Goal: Browse casually: Explore the website without a specific task or goal

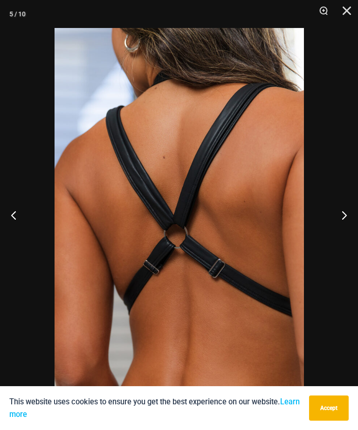
click at [342, 210] on button "Next" at bounding box center [340, 214] width 35 height 47
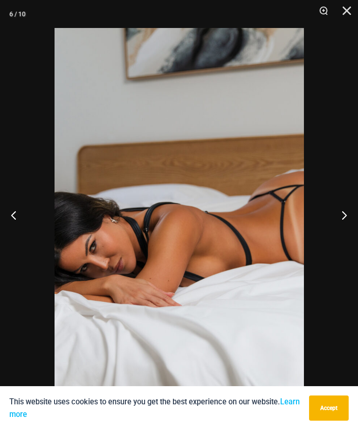
scroll to position [424, 0]
click at [342, 212] on button "Next" at bounding box center [340, 214] width 35 height 47
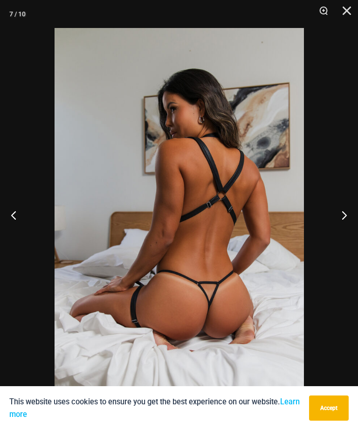
click at [344, 207] on button "Next" at bounding box center [340, 214] width 35 height 47
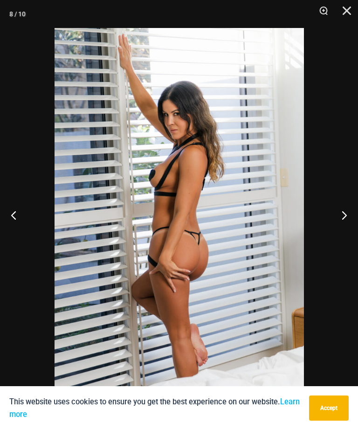
click at [345, 211] on button "Next" at bounding box center [340, 214] width 35 height 47
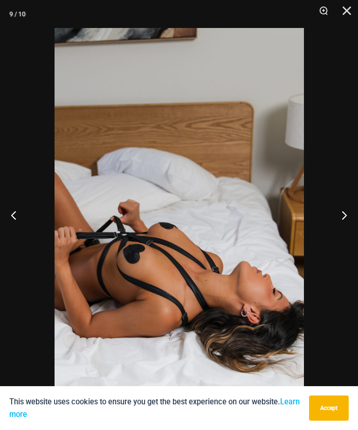
click at [335, 220] on button "Next" at bounding box center [340, 214] width 35 height 47
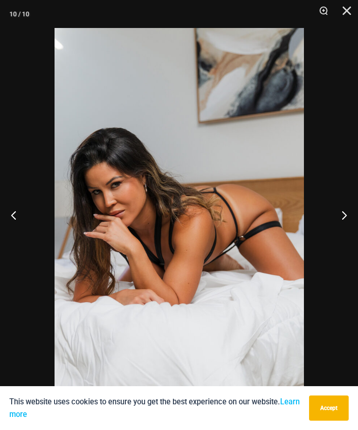
click at [345, 213] on button "Next" at bounding box center [340, 214] width 35 height 47
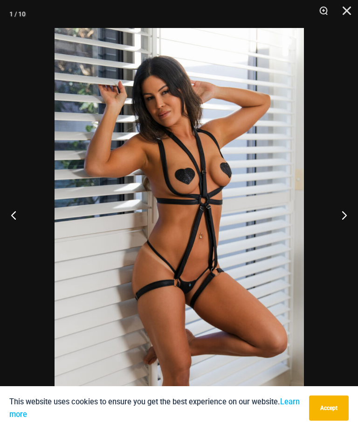
click at [345, 214] on button "Next" at bounding box center [340, 214] width 35 height 47
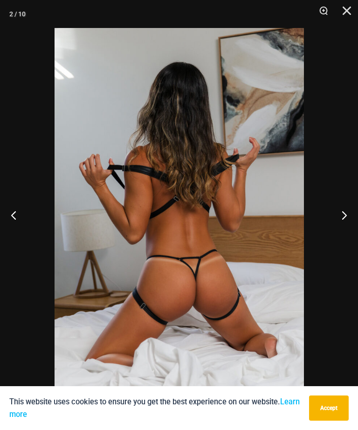
click at [344, 214] on button "Next" at bounding box center [340, 214] width 35 height 47
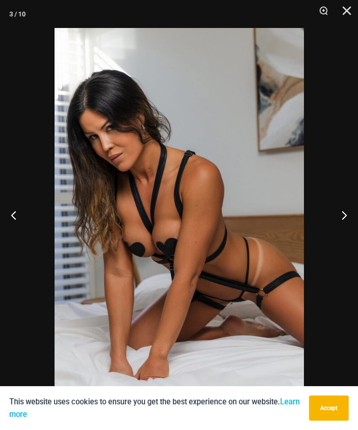
click at [354, 211] on button "Next" at bounding box center [340, 214] width 35 height 47
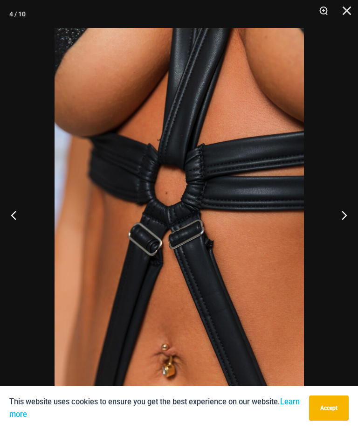
click at [353, 8] on button "Close" at bounding box center [343, 14] width 23 height 28
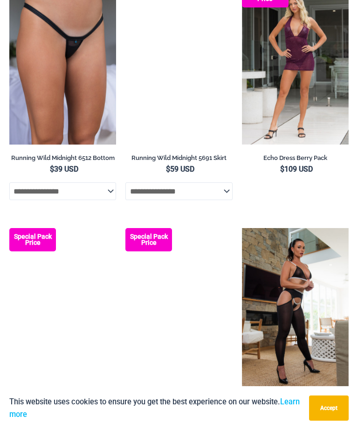
scroll to position [1422, 0]
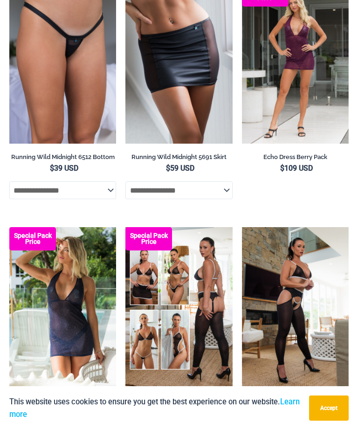
click at [125, 227] on img at bounding box center [125, 227] width 0 height 0
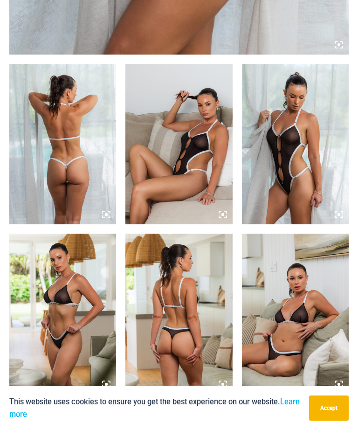
scroll to position [523, 0]
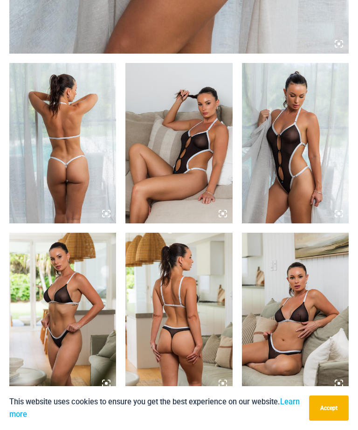
click at [295, 334] on img at bounding box center [295, 312] width 107 height 160
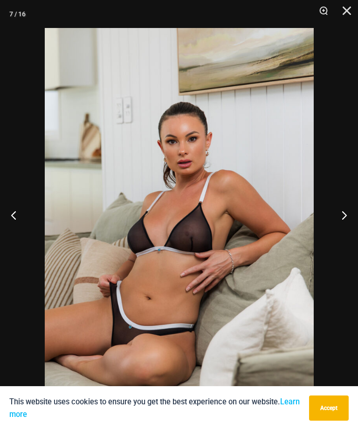
click at [342, 234] on button "Next" at bounding box center [340, 214] width 35 height 47
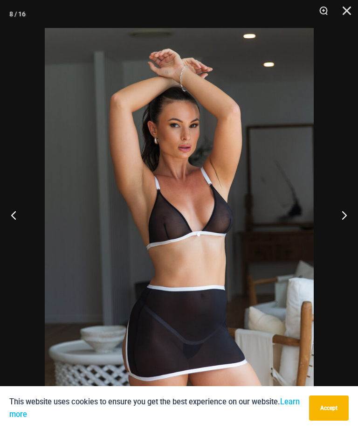
click at [340, 238] on button "Next" at bounding box center [340, 214] width 35 height 47
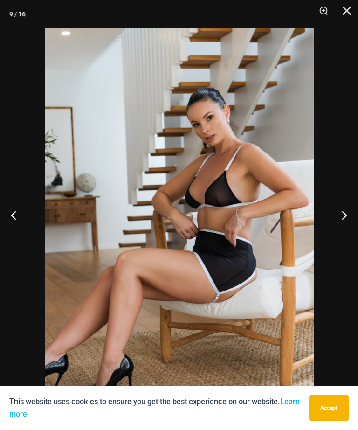
click at [342, 238] on button "Next" at bounding box center [340, 214] width 35 height 47
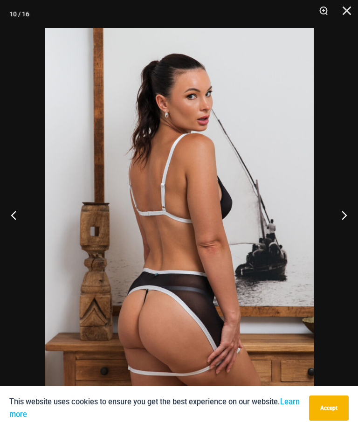
click at [338, 238] on button "Next" at bounding box center [340, 214] width 35 height 47
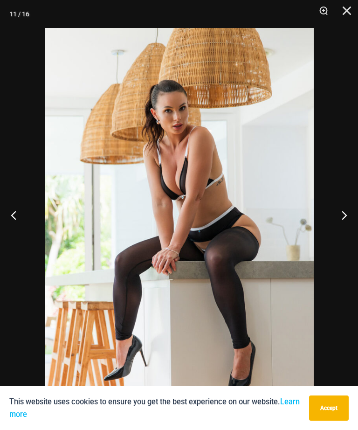
click at [341, 238] on button "Next" at bounding box center [340, 214] width 35 height 47
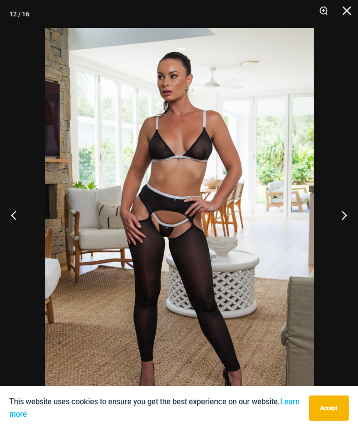
click at [342, 238] on button "Next" at bounding box center [340, 214] width 35 height 47
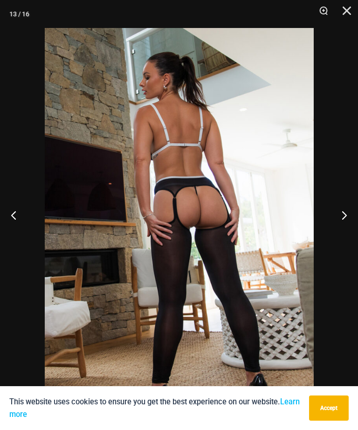
click at [342, 238] on button "Next" at bounding box center [340, 214] width 35 height 47
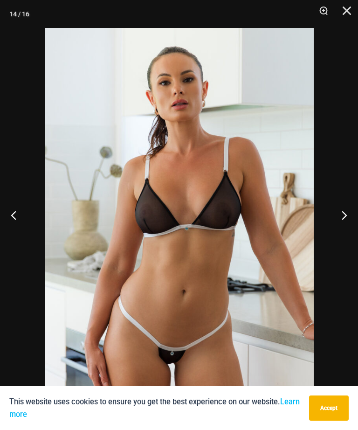
click at [25, 228] on button "Previous" at bounding box center [17, 214] width 35 height 47
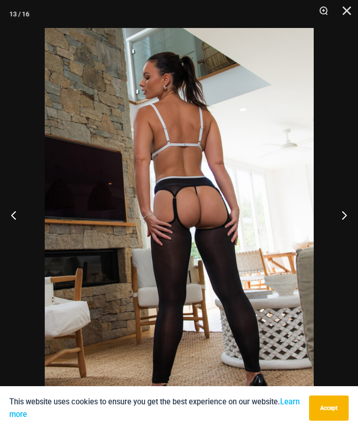
click at [346, 10] on button "Close" at bounding box center [343, 14] width 23 height 28
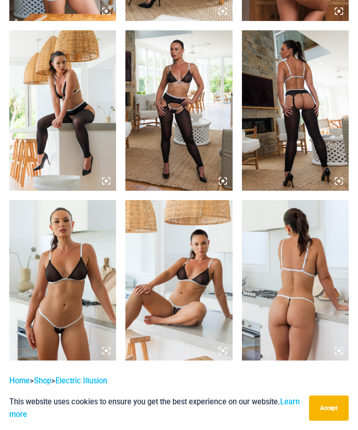
scroll to position [1056, 0]
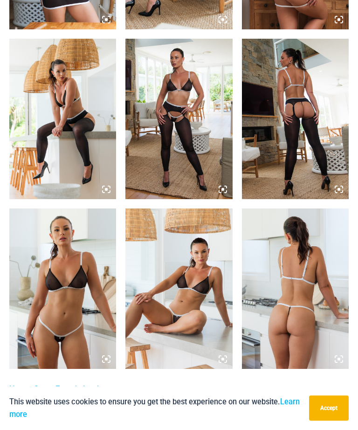
click at [292, 282] on img at bounding box center [295, 288] width 107 height 160
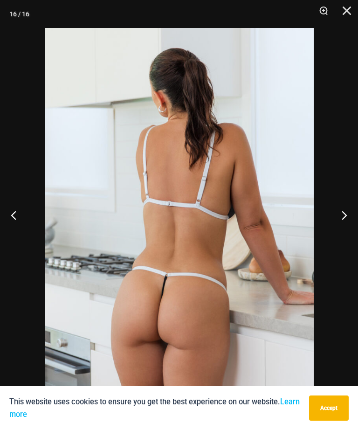
click at [341, 230] on button "Next" at bounding box center [340, 214] width 35 height 47
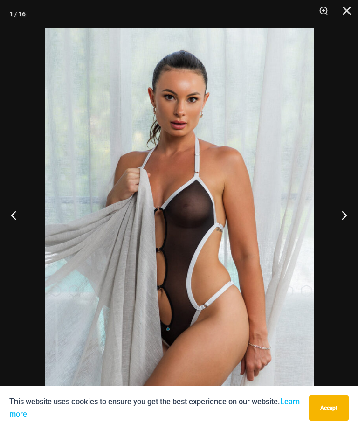
click at [345, 238] on button "Next" at bounding box center [340, 214] width 35 height 47
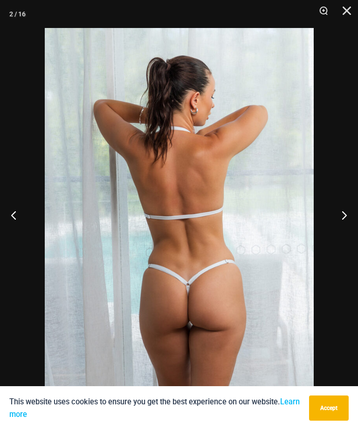
click at [349, 13] on button "Close" at bounding box center [343, 14] width 23 height 28
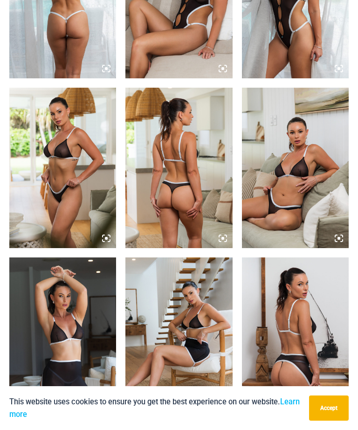
scroll to position [641, 0]
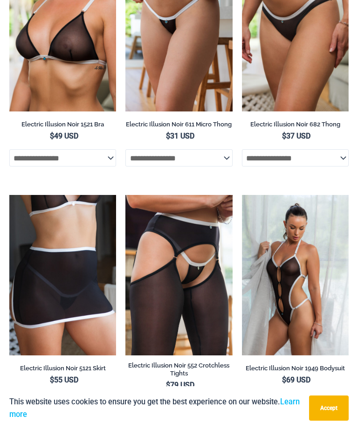
scroll to position [1919, 0]
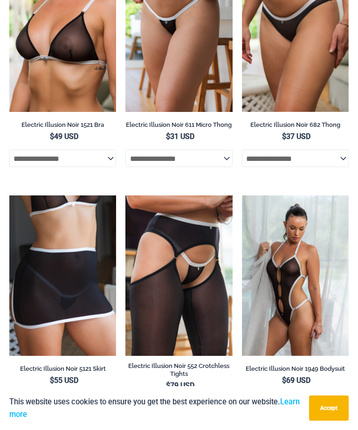
click at [125, 195] on img at bounding box center [125, 195] width 0 height 0
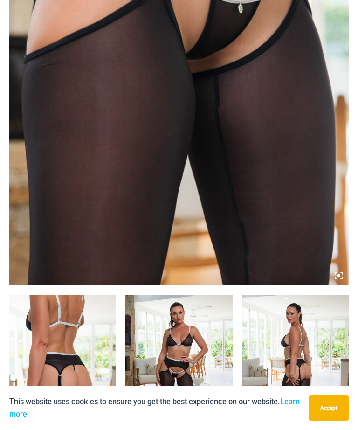
scroll to position [291, 0]
